Goal: Task Accomplishment & Management: Use online tool/utility

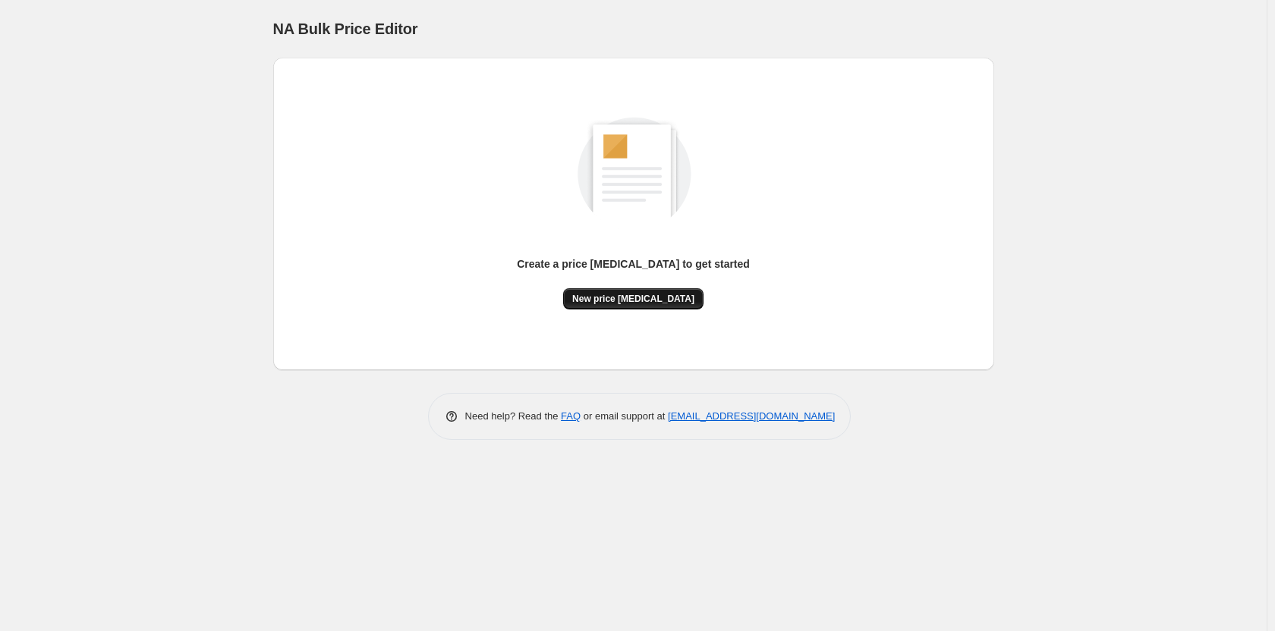
click at [633, 300] on span "New price [MEDICAL_DATA]" at bounding box center [633, 299] width 122 height 12
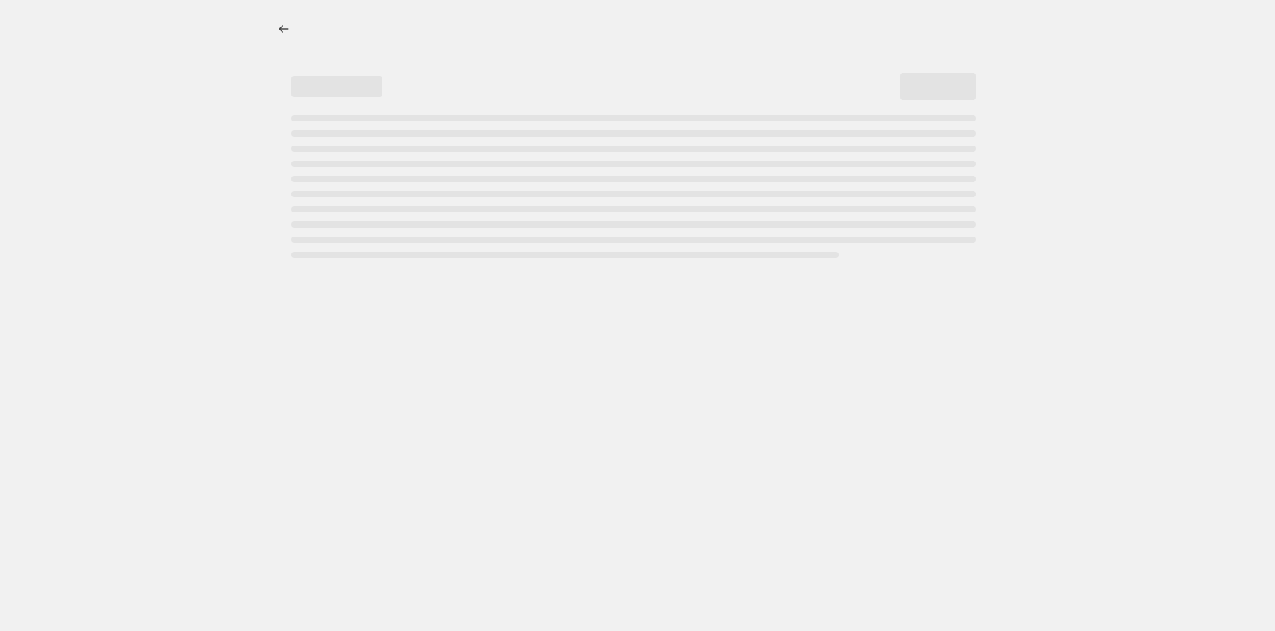
select select "percentage"
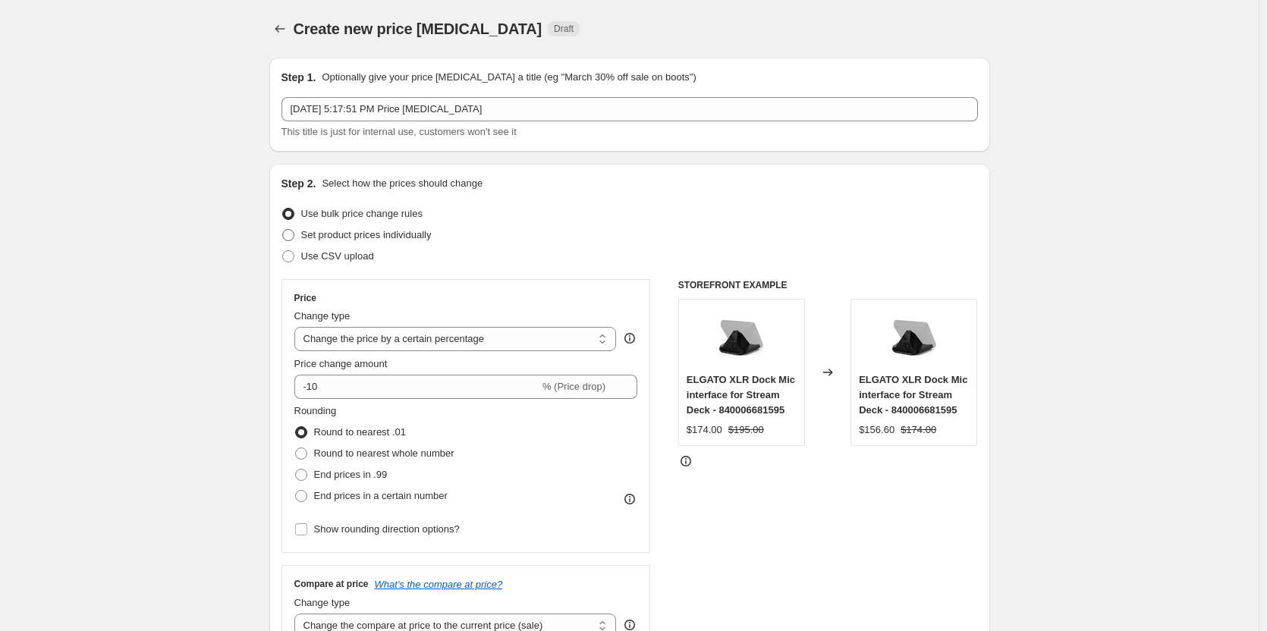
click at [299, 234] on label "Set product prices individually" at bounding box center [357, 235] width 150 height 21
click at [283, 230] on input "Set product prices individually" at bounding box center [282, 229] width 1 height 1
radio input "true"
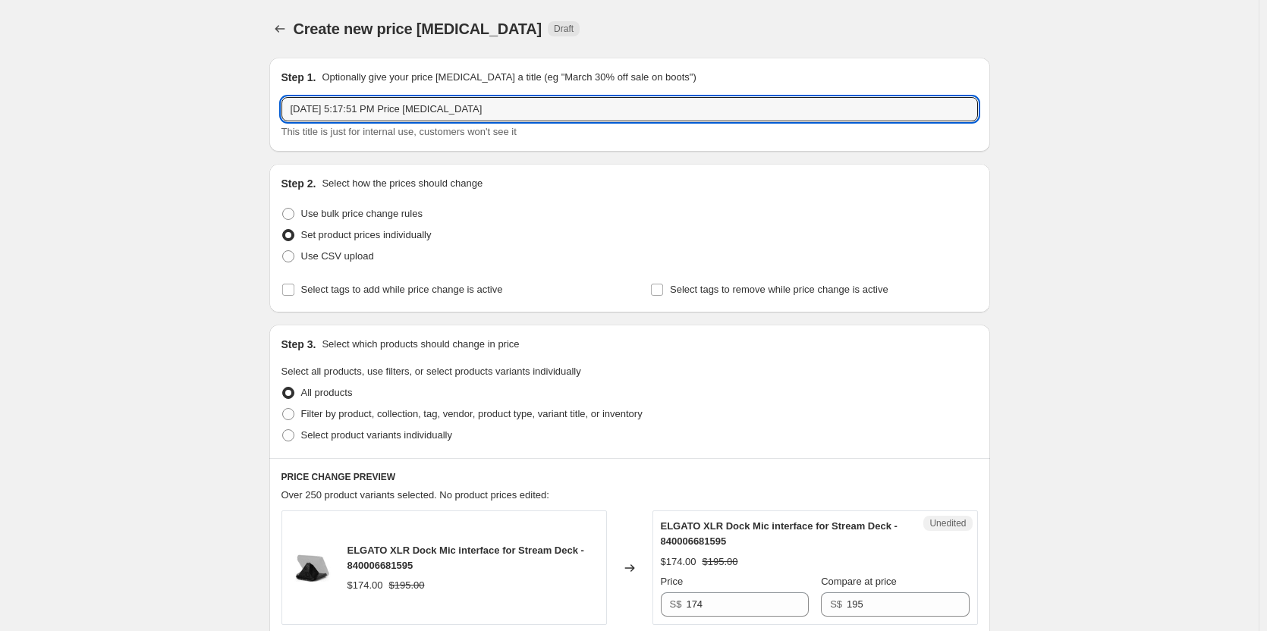
drag, startPoint x: 483, startPoint y: 109, endPoint x: 278, endPoint y: 108, distance: 204.9
click at [278, 108] on div "Step 1. Optionally give your price [MEDICAL_DATA] a title (eg "March 30% off sa…" at bounding box center [629, 105] width 721 height 94
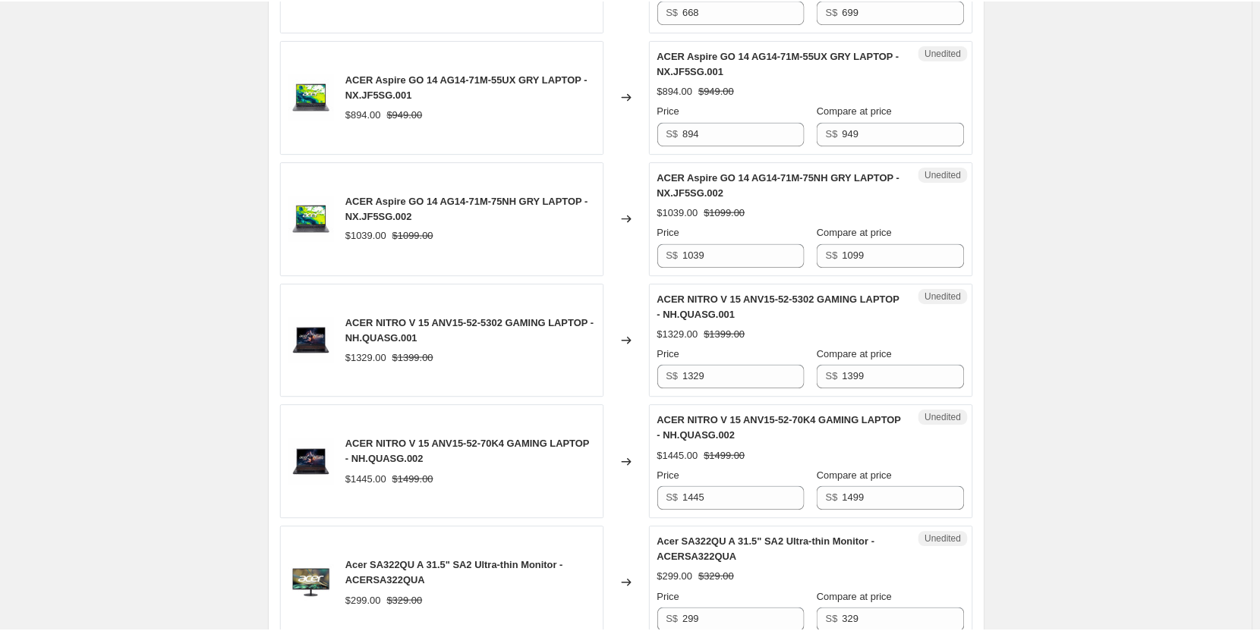
scroll to position [759, 0]
